Goal: Find specific page/section: Find specific page/section

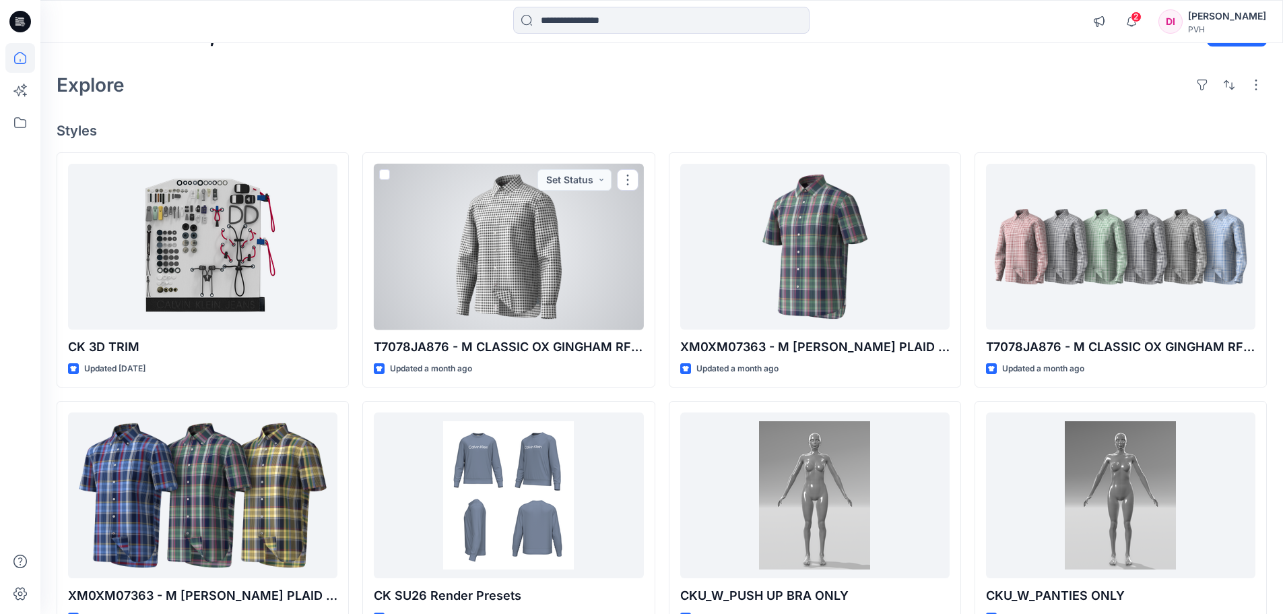
scroll to position [36, 0]
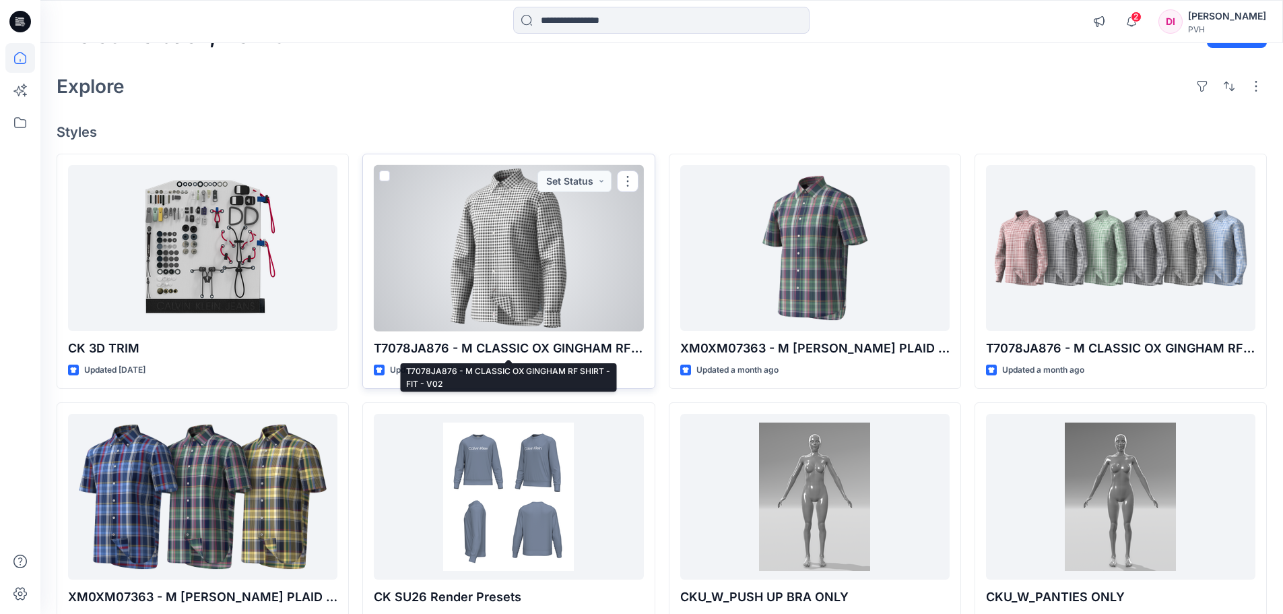
click at [477, 350] on p "T7078JA876 - M CLASSIC OX GINGHAM RF SHIRT - FIT - V02" at bounding box center [508, 348] width 269 height 19
click at [502, 295] on div at bounding box center [508, 248] width 269 height 166
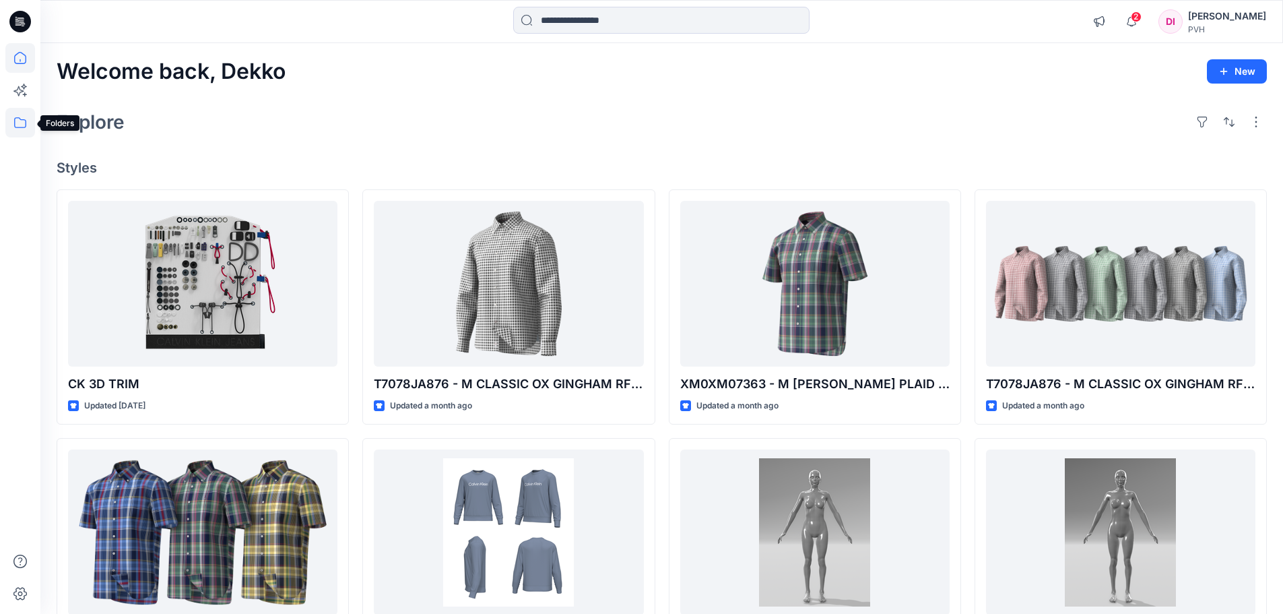
click at [15, 127] on icon at bounding box center [20, 123] width 30 height 30
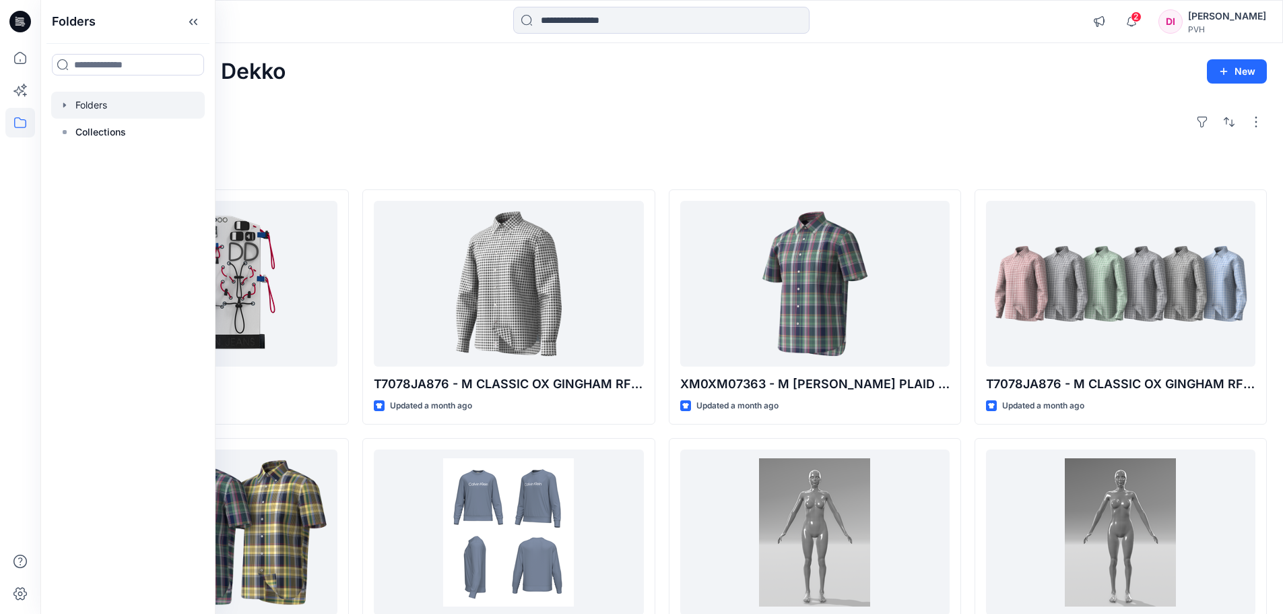
click at [123, 108] on div at bounding box center [128, 105] width 154 height 27
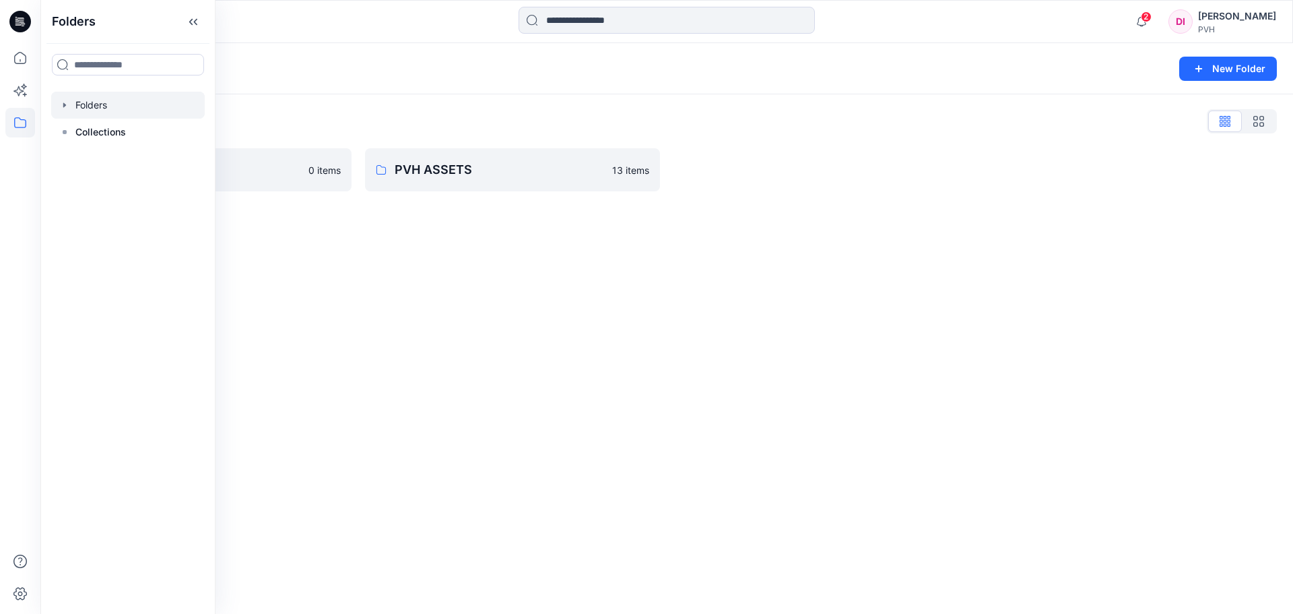
drag, startPoint x: 585, startPoint y: 289, endPoint x: 512, endPoint y: 195, distance: 118.6
click at [585, 288] on div "Folders New Folder Folders List DEKKO 0 items PVH ASSETS 13 items" at bounding box center [666, 328] width 1253 height 571
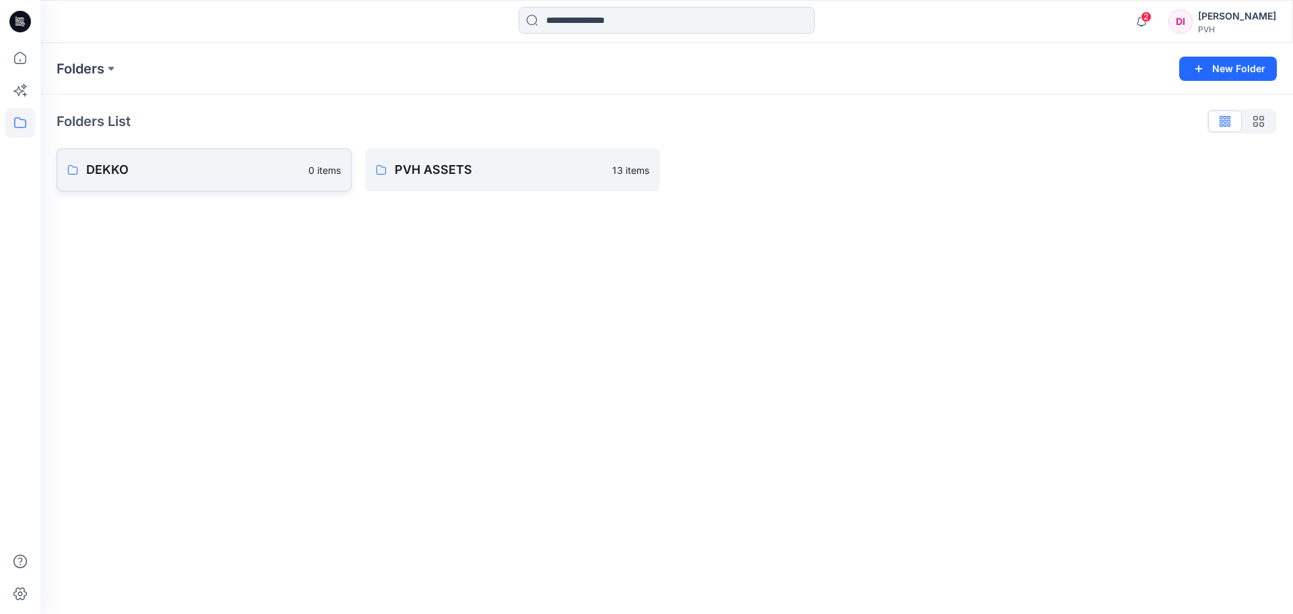
click at [232, 177] on p "DEKKO" at bounding box center [193, 169] width 214 height 19
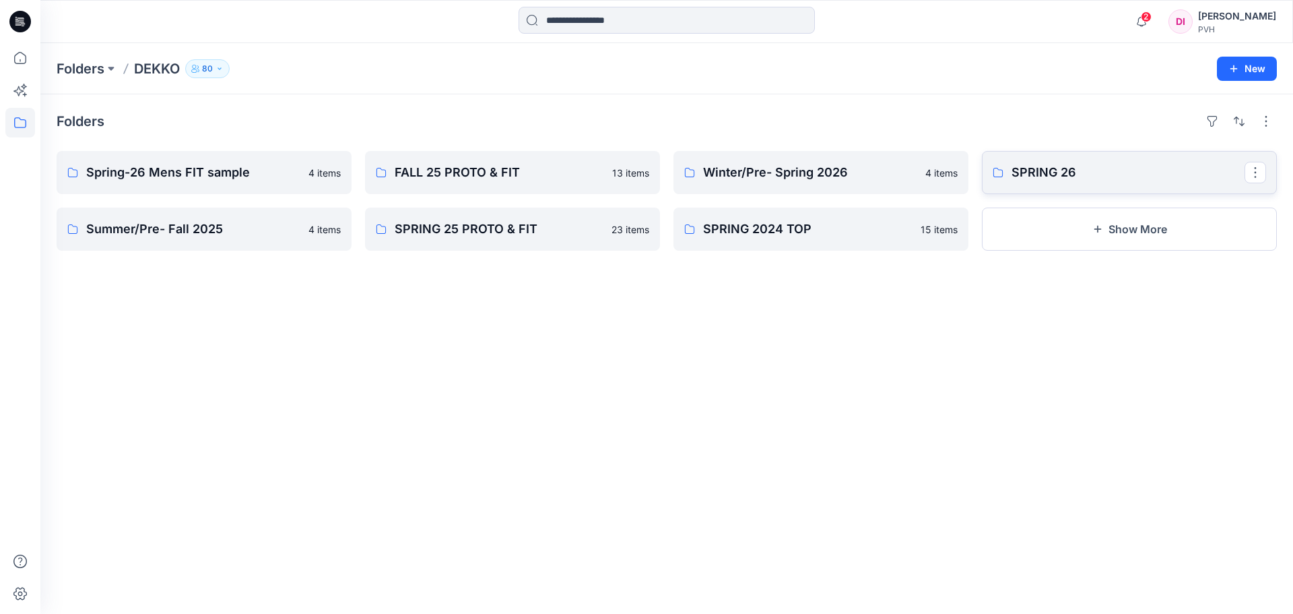
click at [1078, 172] on p "SPRING 26" at bounding box center [1128, 172] width 233 height 19
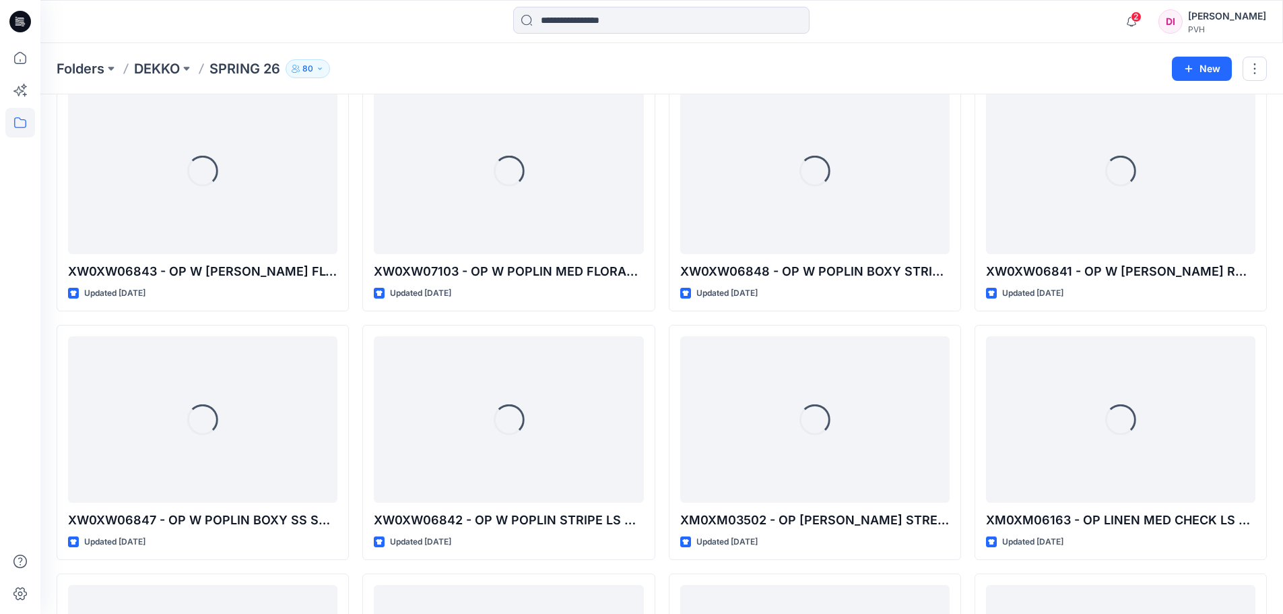
scroll to position [67, 0]
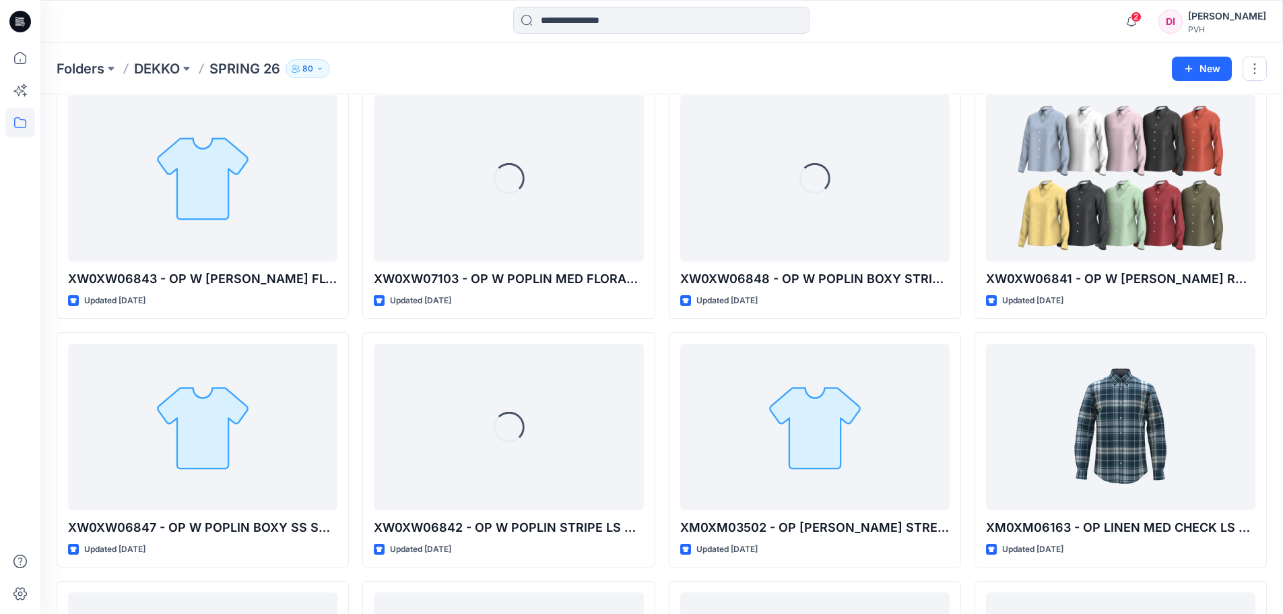
click at [547, 65] on div "Folders DEKKO SPRING 26 80" at bounding box center [610, 68] width 1106 height 19
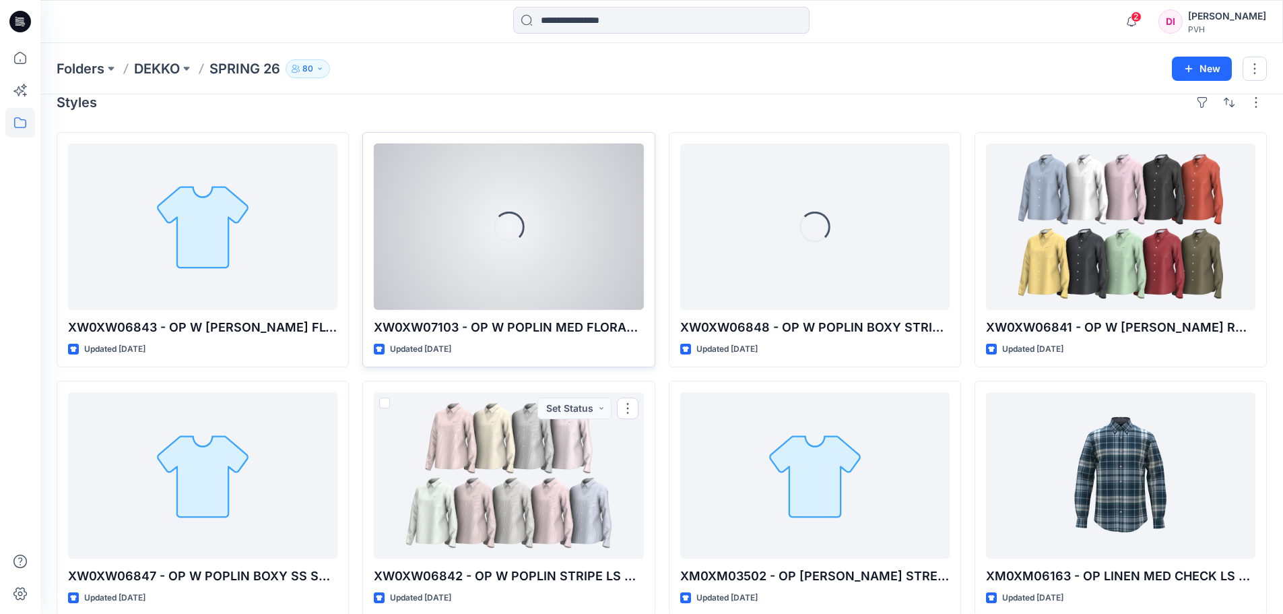
scroll to position [0, 0]
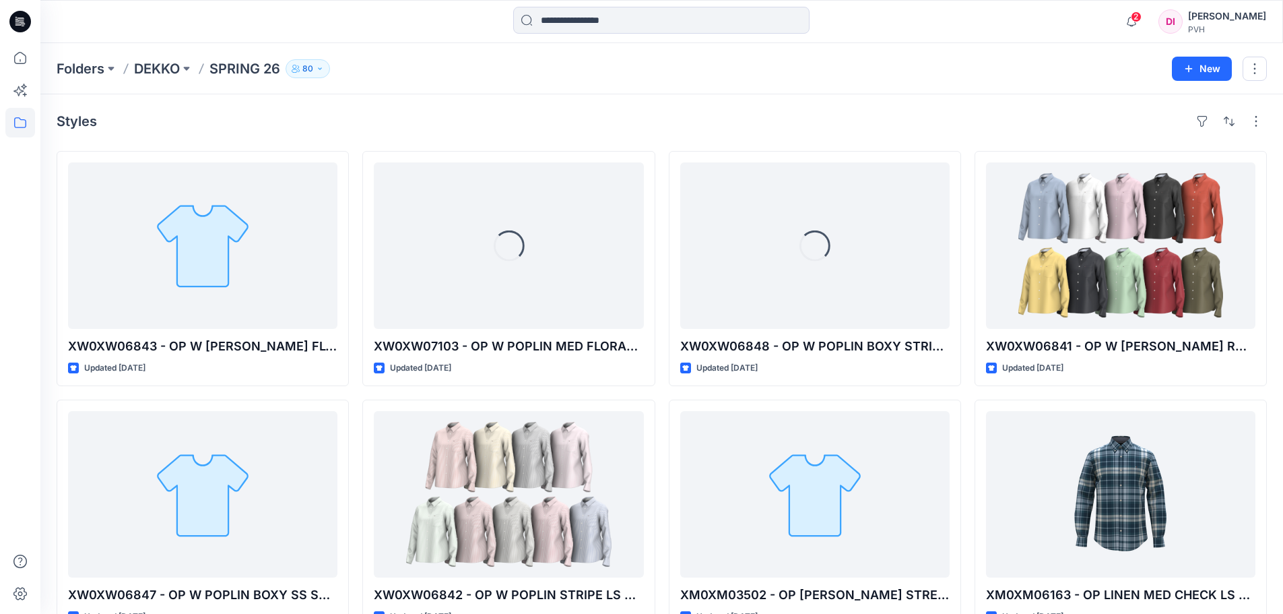
click at [575, 113] on div "Styles" at bounding box center [662, 121] width 1211 height 22
